Goal: Find specific page/section: Find specific page/section

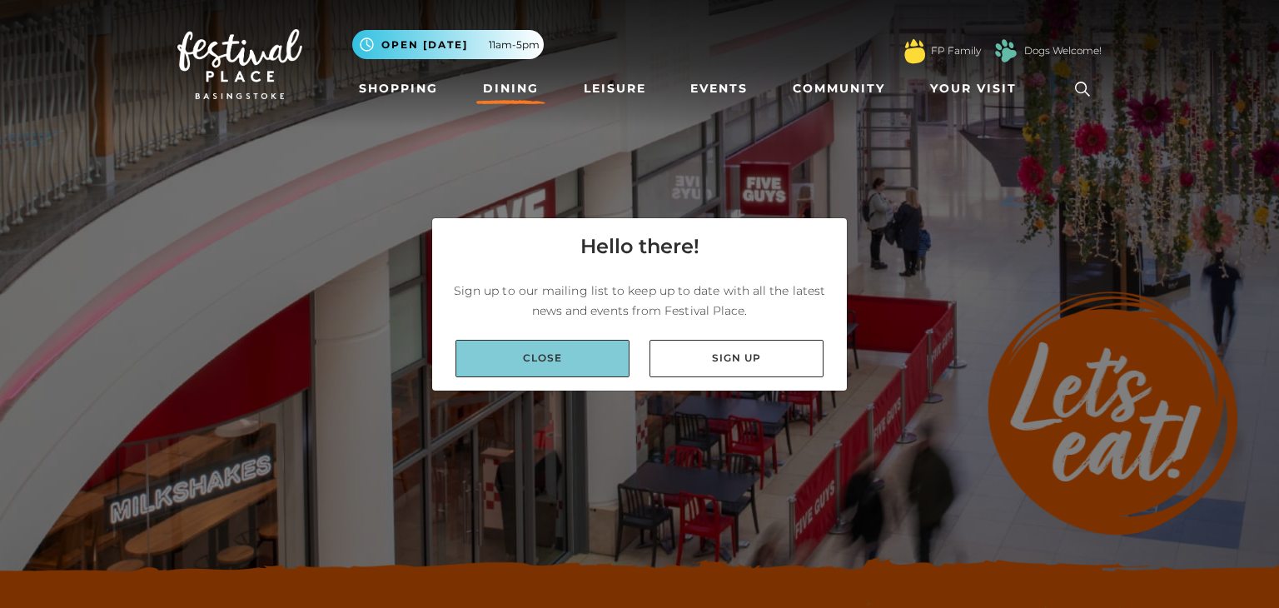
click at [566, 360] on link "Close" at bounding box center [543, 358] width 174 height 37
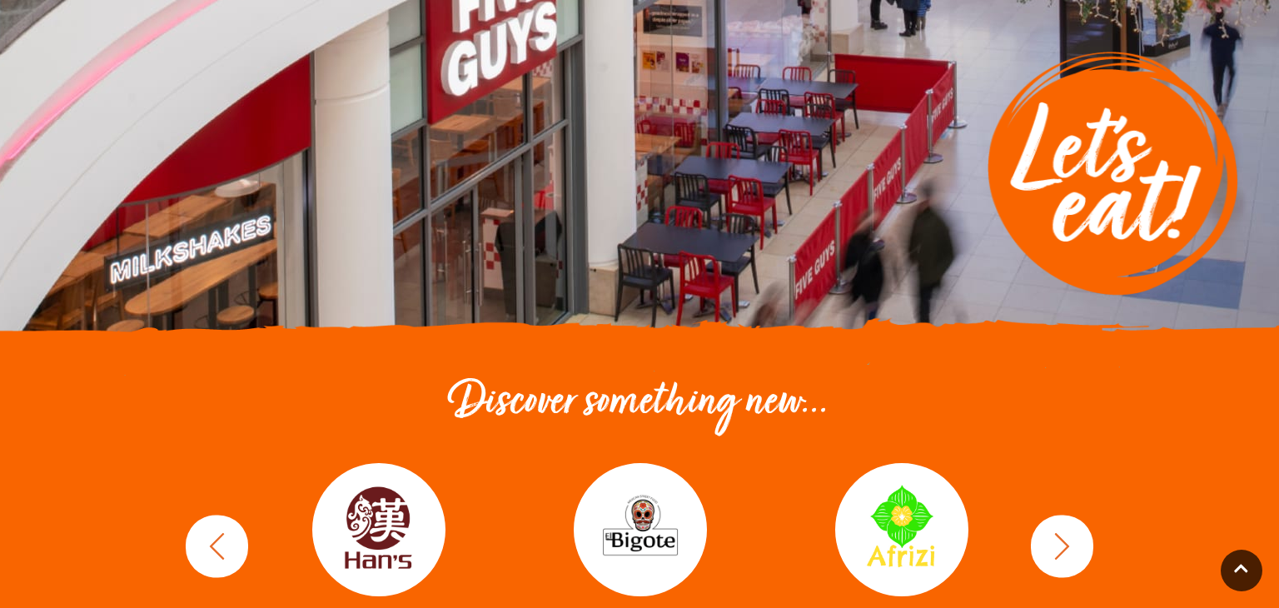
scroll to position [540, 0]
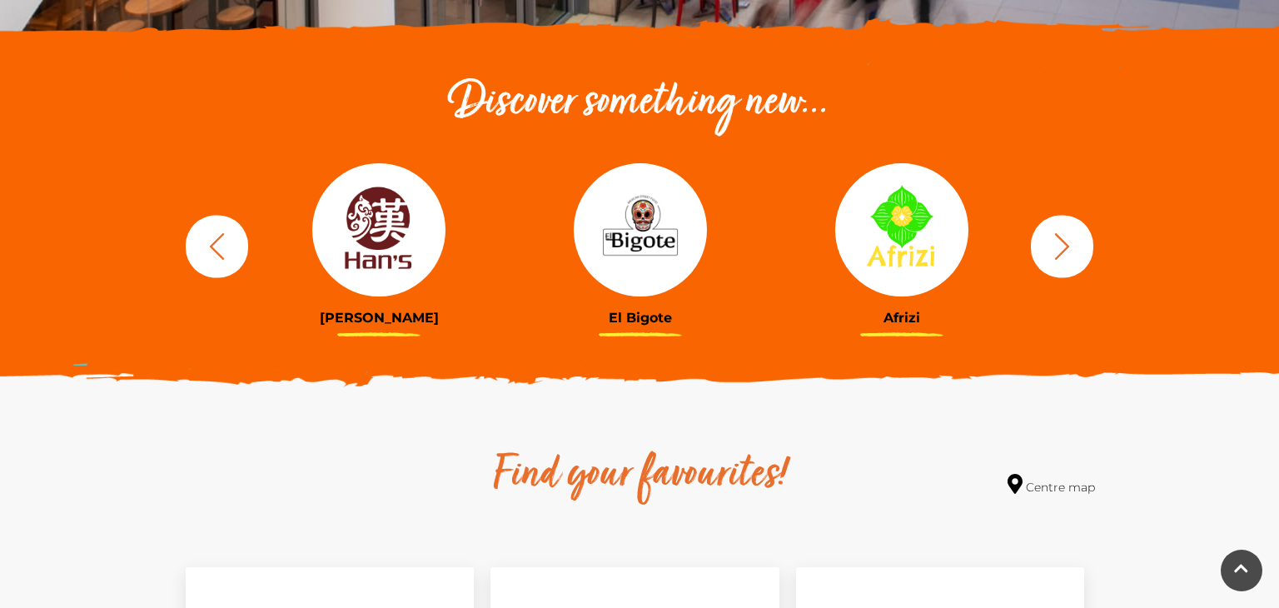
click at [1066, 252] on icon "button" at bounding box center [1062, 246] width 31 height 31
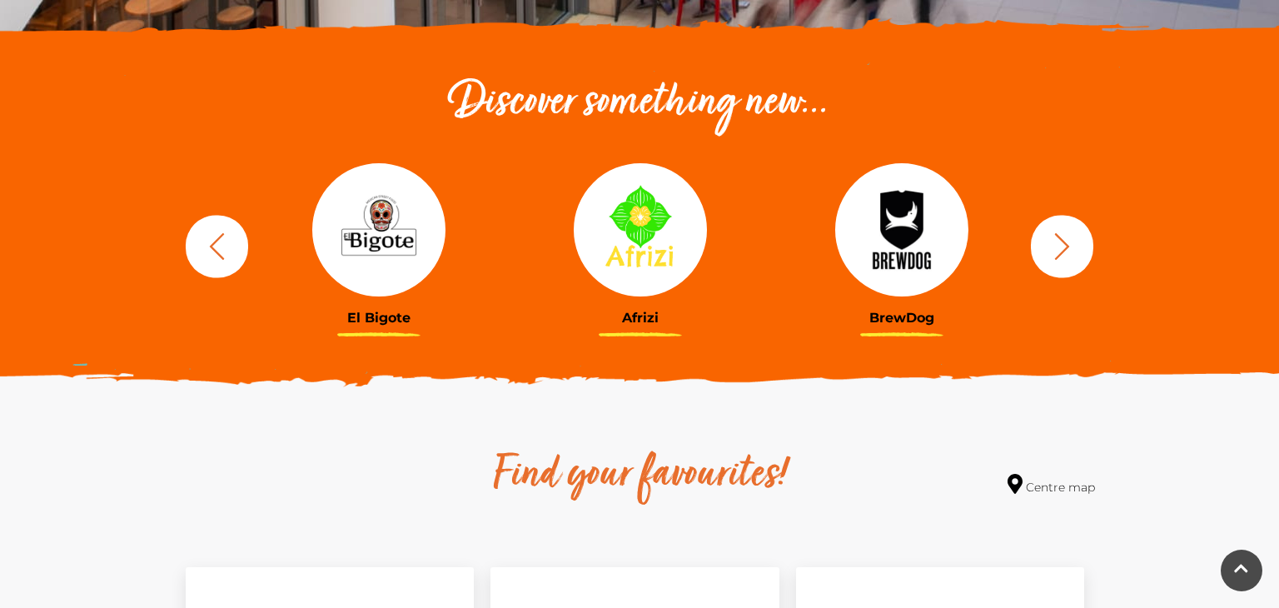
click at [1065, 252] on icon "button" at bounding box center [1062, 246] width 31 height 31
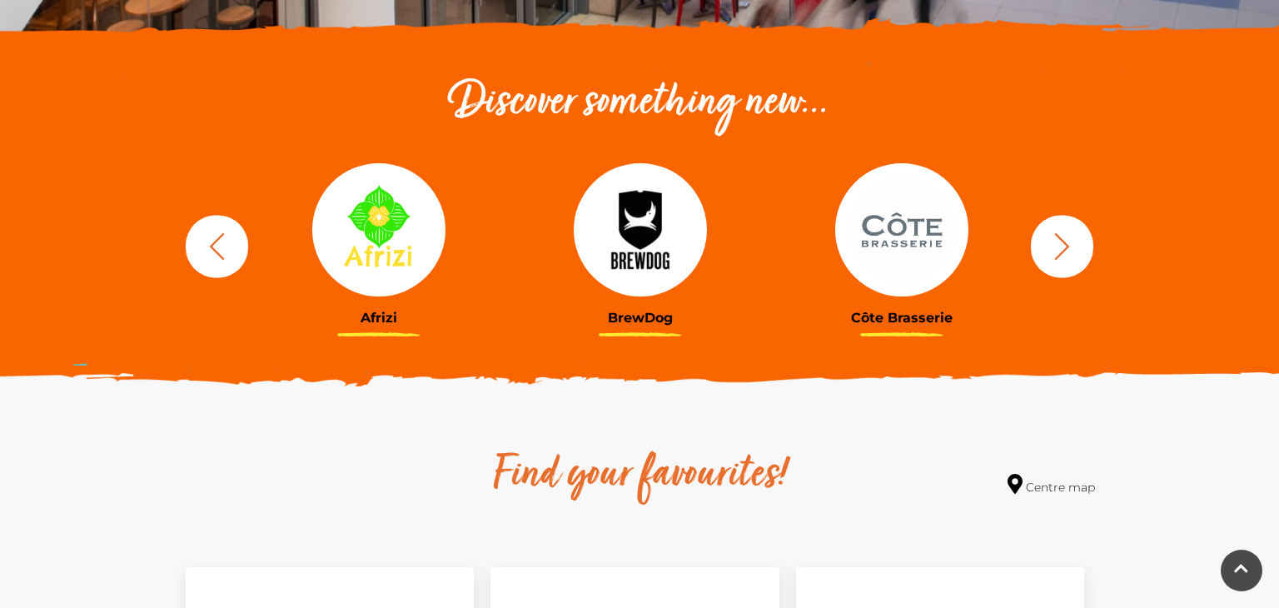
click at [1060, 253] on icon "button" at bounding box center [1062, 245] width 15 height 27
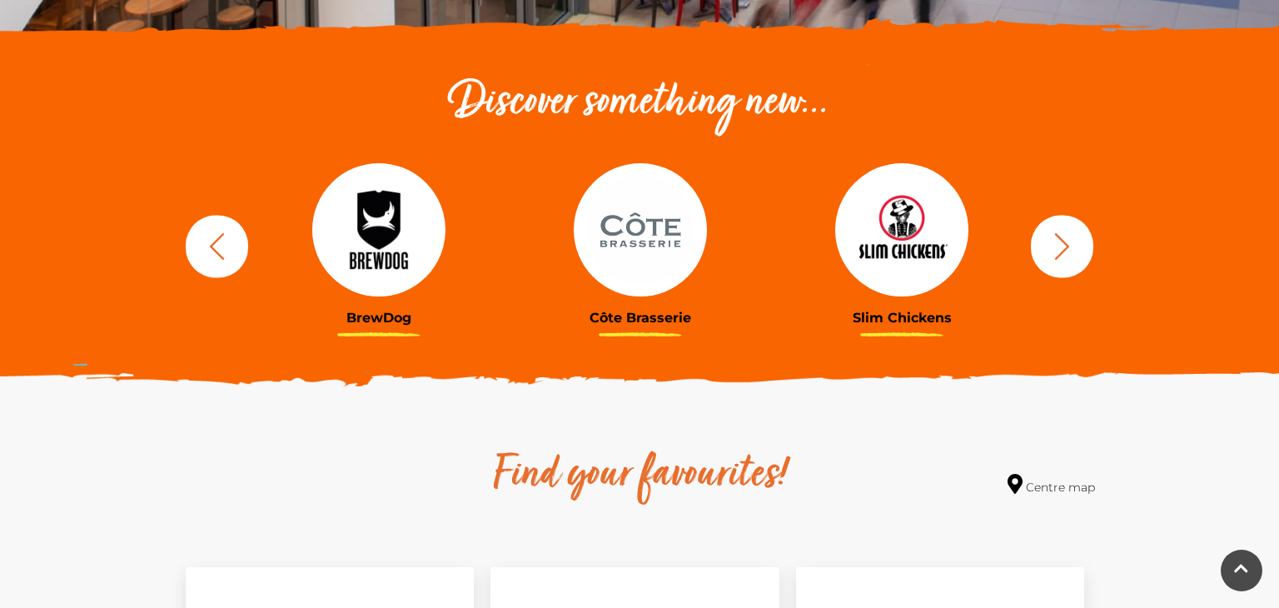
click at [1060, 253] on icon "button" at bounding box center [1062, 245] width 15 height 27
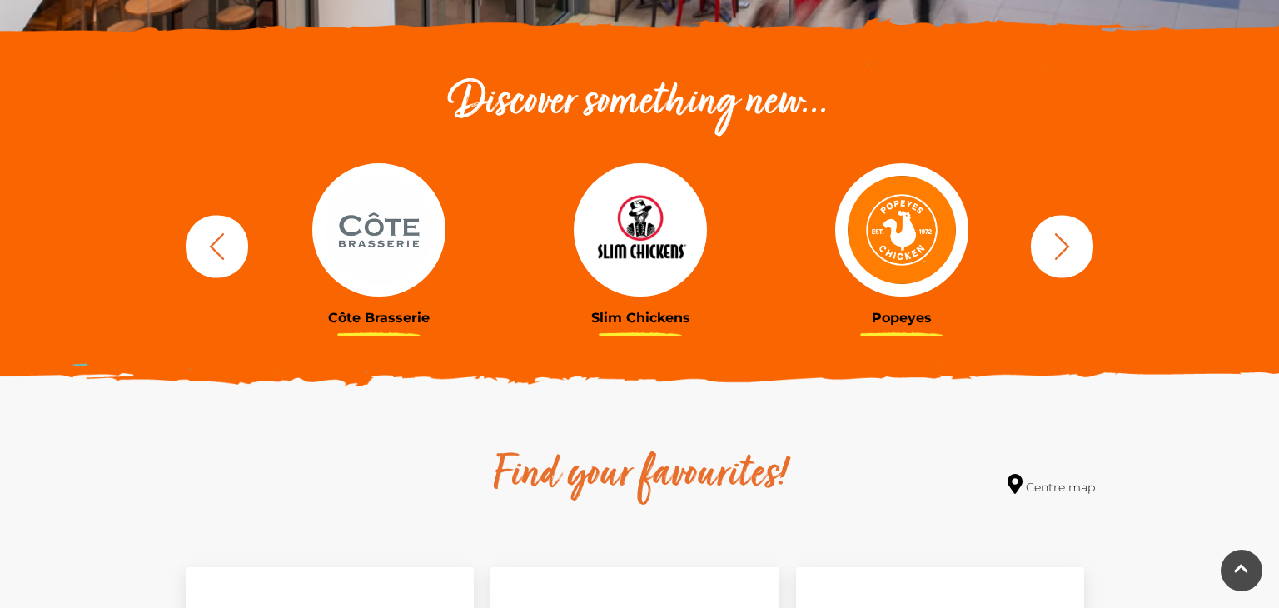
click at [1060, 253] on icon "button" at bounding box center [1062, 245] width 15 height 27
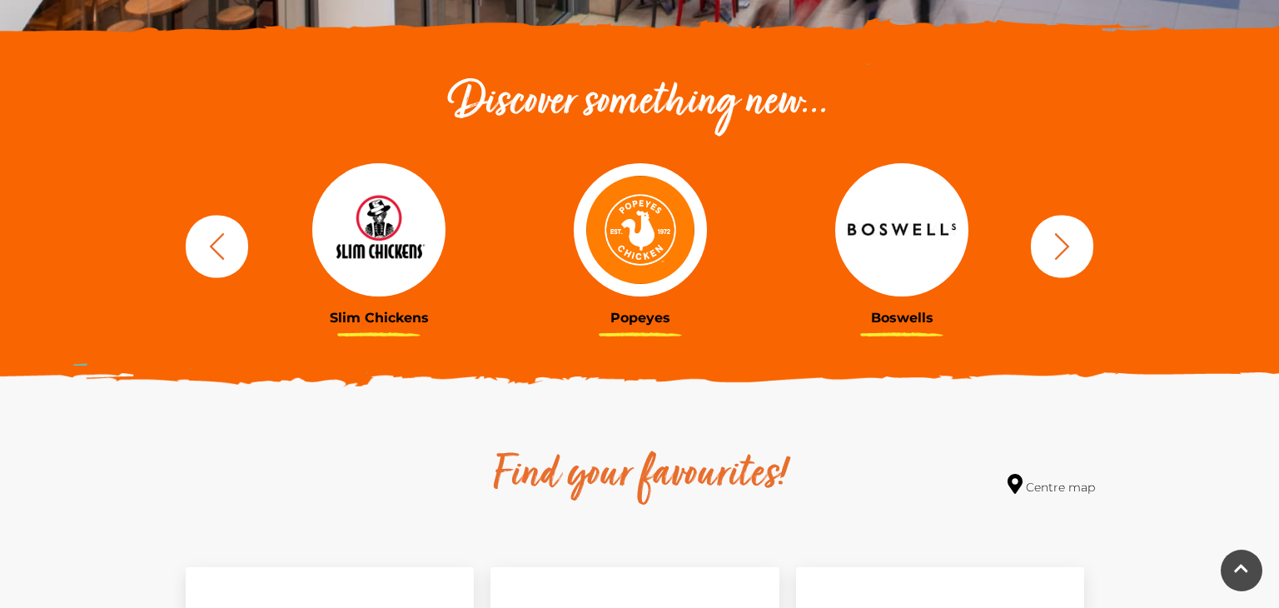
click at [660, 257] on img at bounding box center [640, 229] width 133 height 133
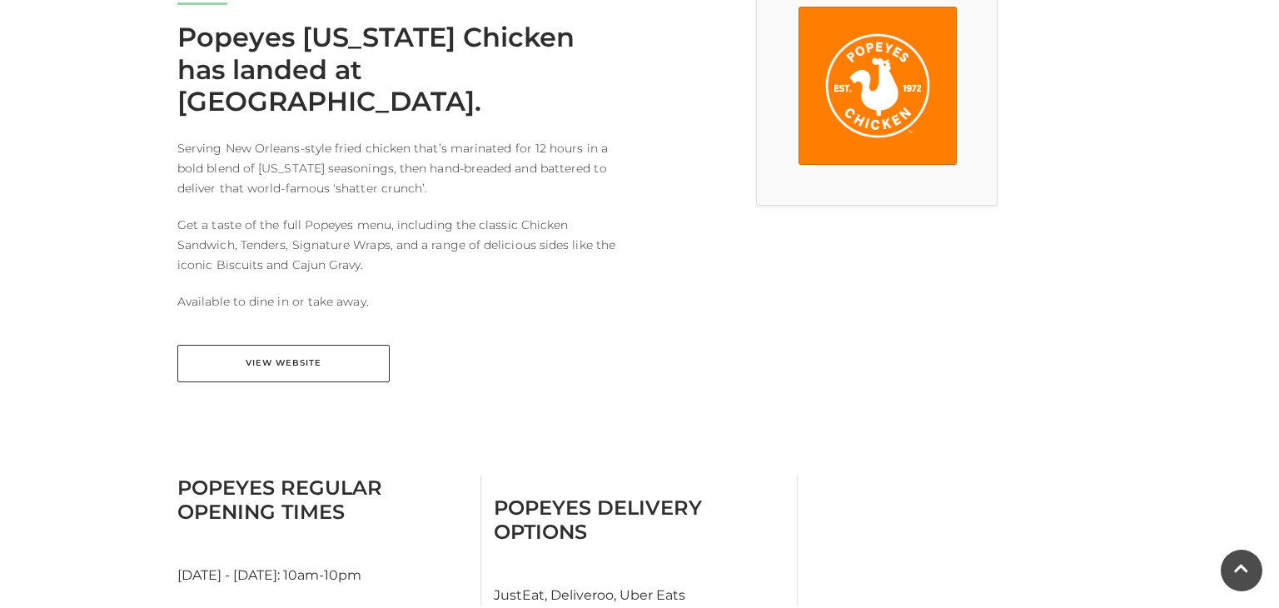
scroll to position [480, 0]
